Goal: Task Accomplishment & Management: Manage account settings

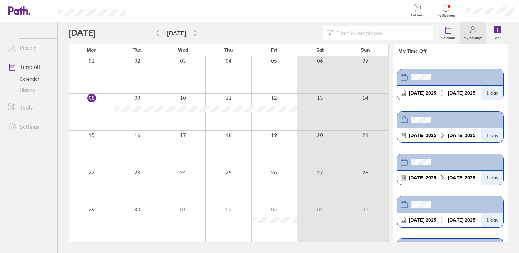
click at [464, 35] on label "My holidays" at bounding box center [472, 37] width 27 height 6
click at [450, 36] on label "Calendar" at bounding box center [448, 37] width 22 height 6
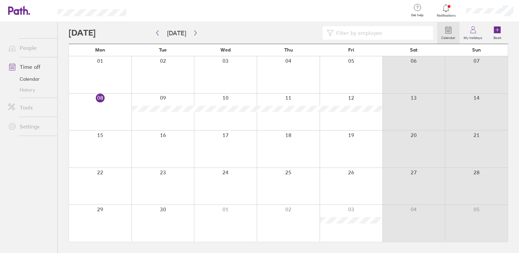
click at [31, 69] on link "Time off" at bounding box center [30, 67] width 55 height 14
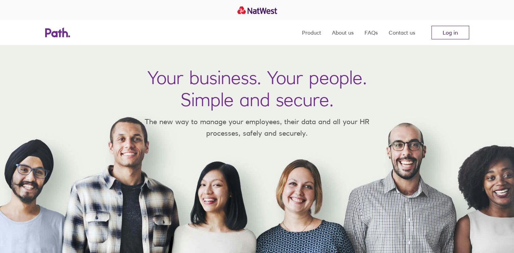
click at [448, 29] on link "Log in" at bounding box center [450, 33] width 38 height 14
click at [452, 28] on link "Log in" at bounding box center [450, 33] width 38 height 14
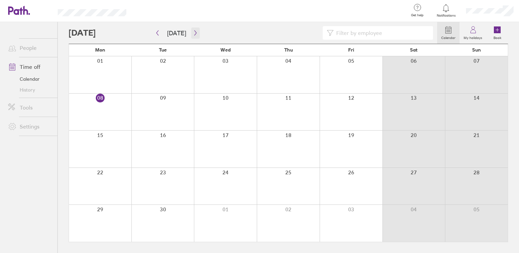
click at [193, 33] on icon "button" at bounding box center [195, 32] width 5 height 5
click at [191, 28] on button "button" at bounding box center [195, 33] width 8 height 11
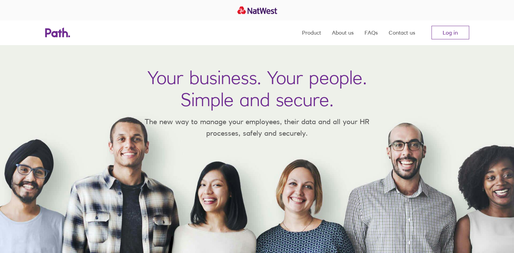
click at [459, 22] on nav "Product About us FAQs Contact us Log in" at bounding box center [385, 32] width 167 height 24
click at [463, 35] on link "Log in" at bounding box center [450, 33] width 38 height 14
click at [446, 32] on link "Log in" at bounding box center [450, 33] width 38 height 14
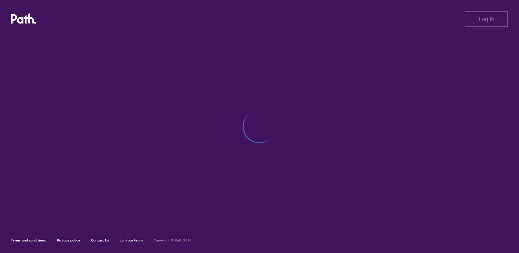
click at [400, 86] on div at bounding box center [259, 130] width 497 height 191
